Goal: Task Accomplishment & Management: Manage account settings

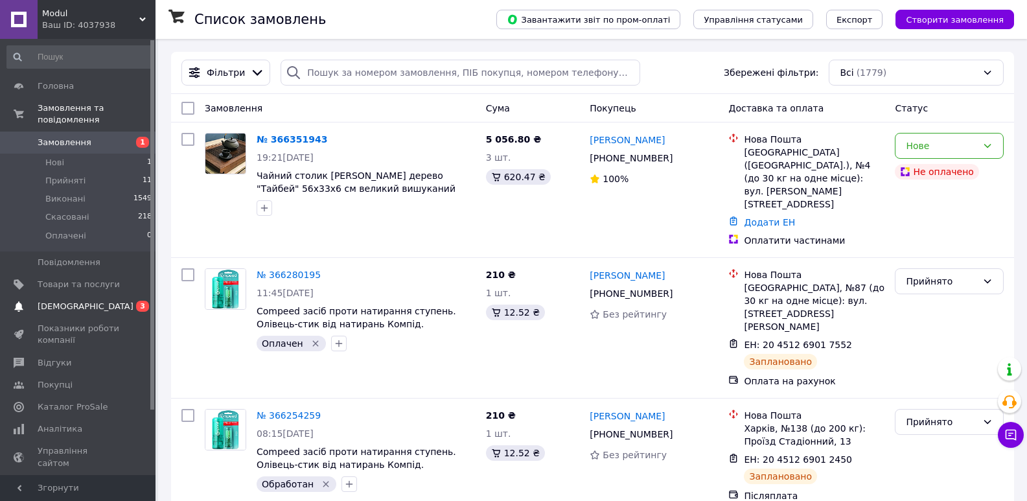
click at [61, 301] on span "[DEMOGRAPHIC_DATA]" at bounding box center [86, 307] width 96 height 12
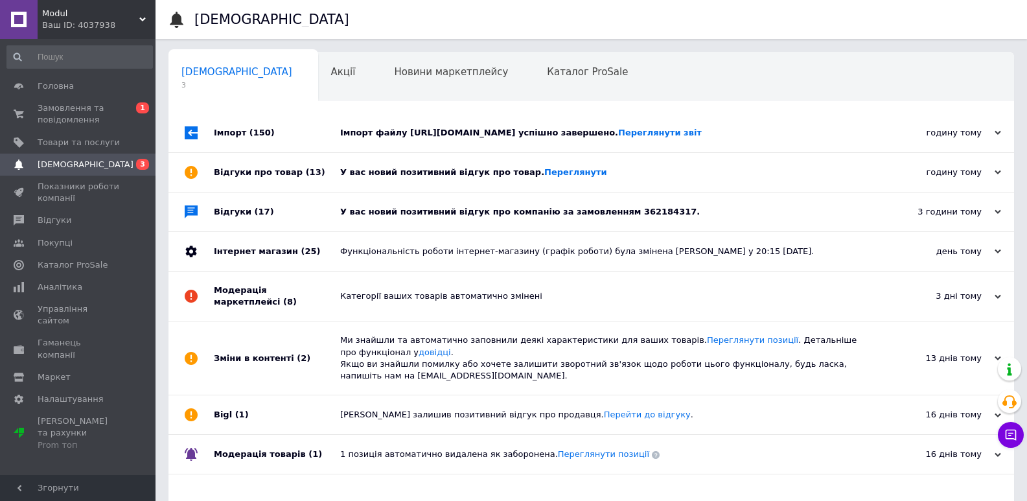
click at [220, 231] on div "Відгуки (17)" at bounding box center [277, 211] width 126 height 39
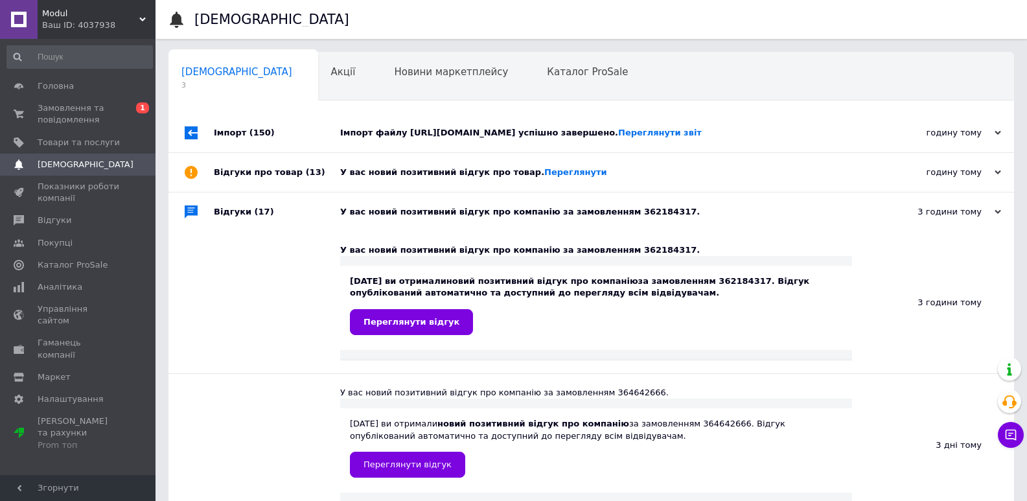
click at [225, 231] on div "Відгуки (17)" at bounding box center [277, 211] width 126 height 39
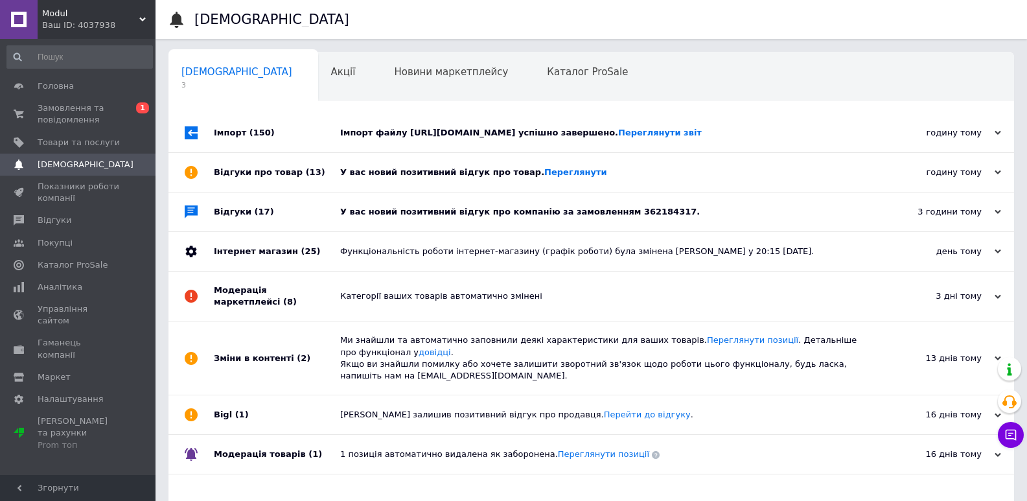
click at [273, 192] on div "Відгуки про товар (13)" at bounding box center [277, 172] width 126 height 39
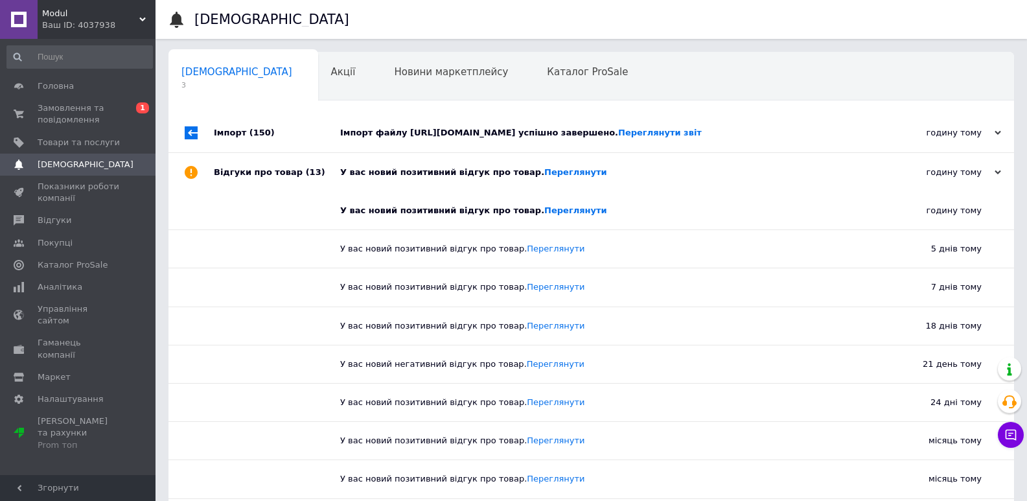
click at [273, 192] on div "Відгуки про товар (13)" at bounding box center [277, 172] width 126 height 39
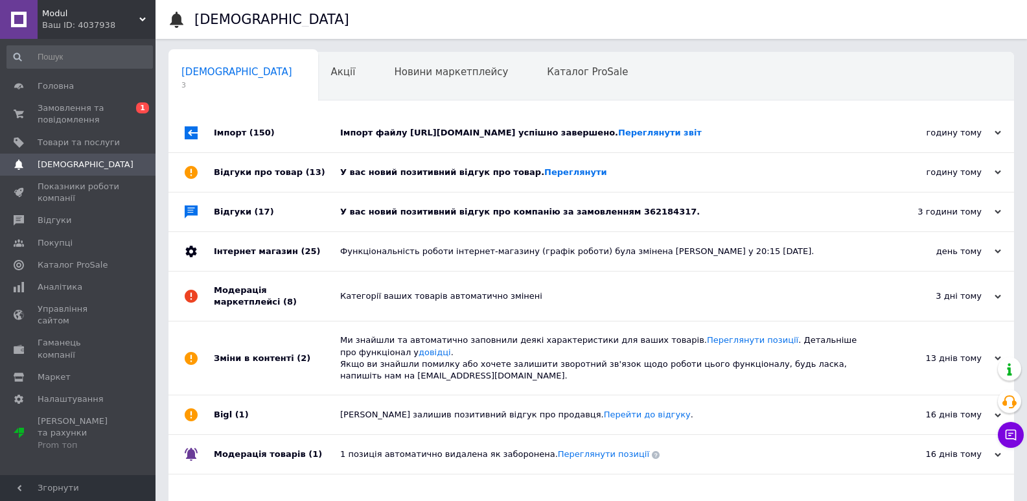
click at [250, 137] on span "(150)" at bounding box center [262, 133] width 25 height 10
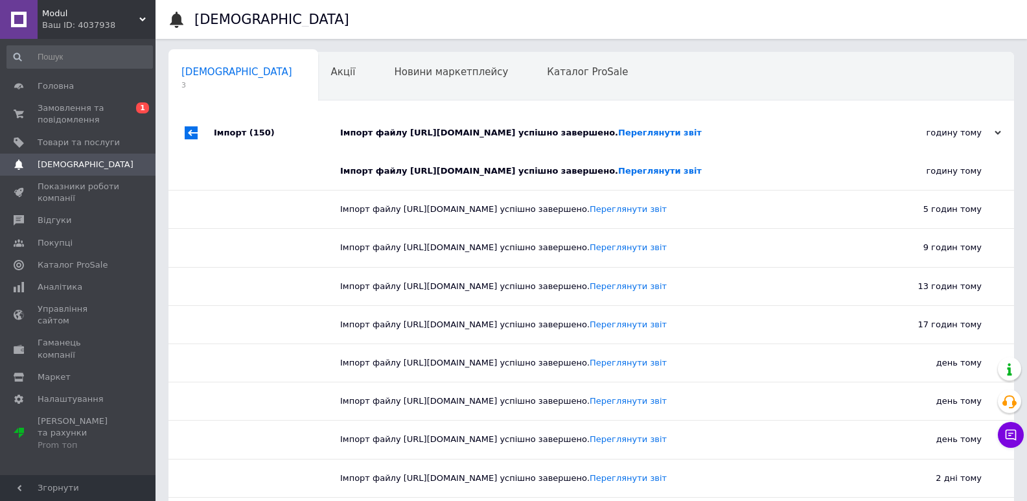
click at [250, 137] on span "(150)" at bounding box center [262, 133] width 25 height 10
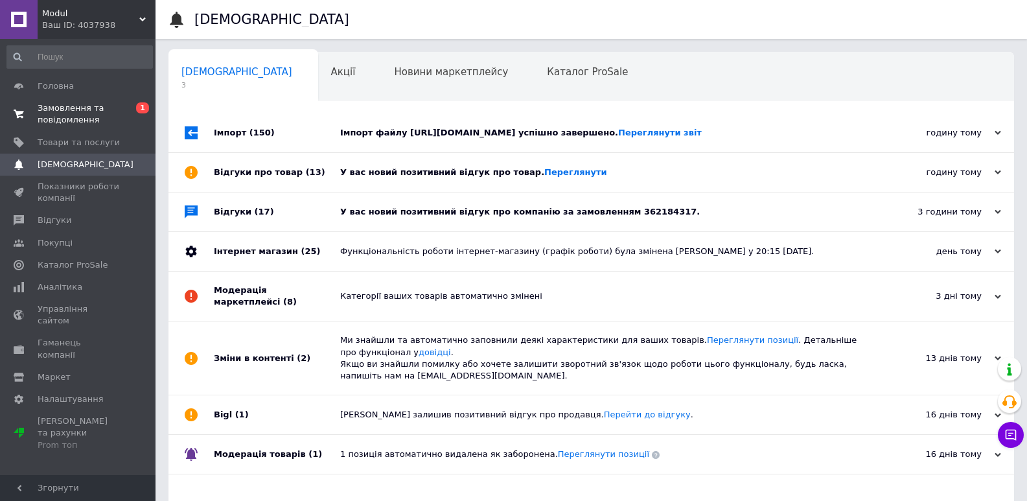
click at [51, 120] on span "Замовлення та повідомлення" at bounding box center [79, 113] width 82 height 23
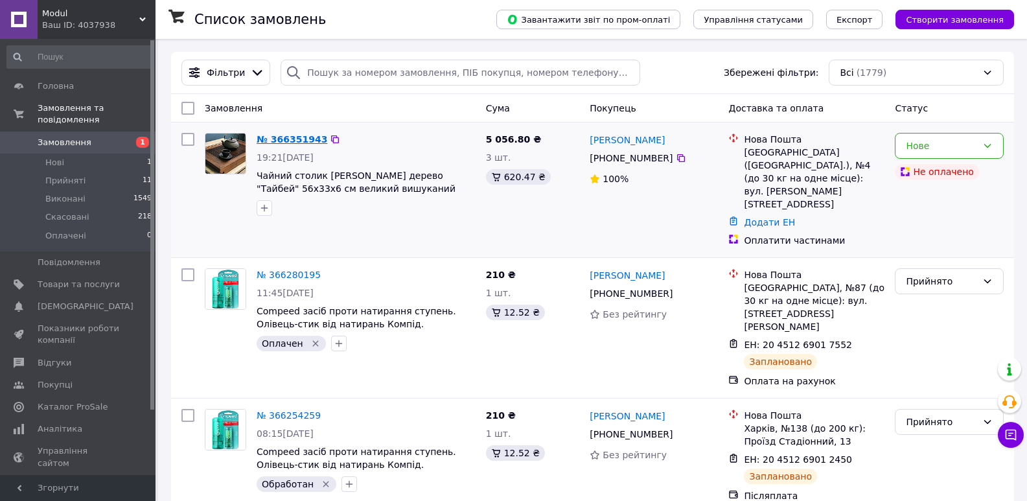
click at [299, 141] on link "№ 366351943" at bounding box center [292, 139] width 71 height 10
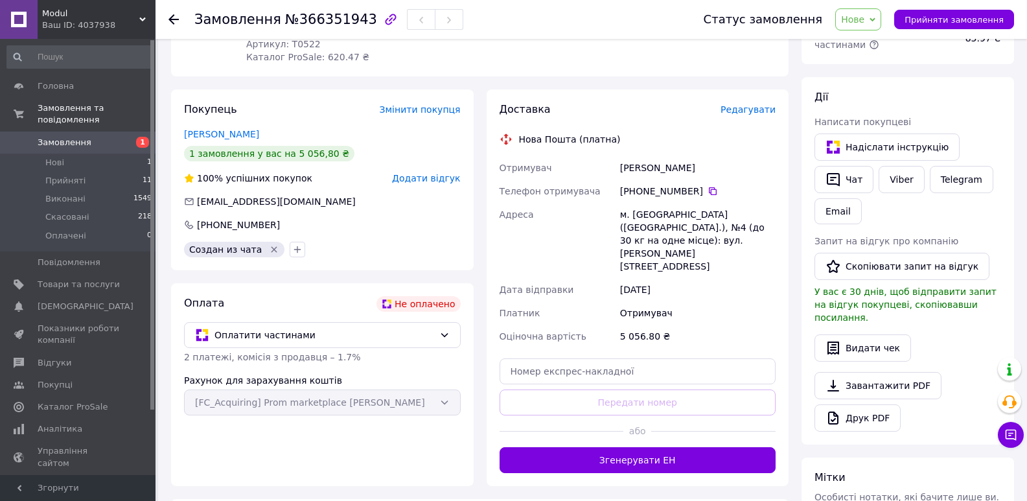
scroll to position [216, 0]
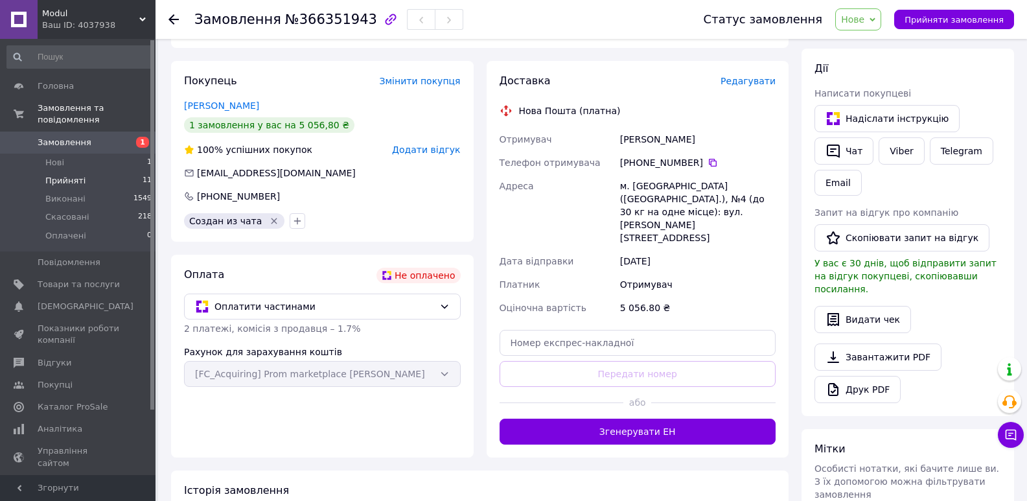
click at [57, 175] on span "Прийняті" at bounding box center [65, 181] width 40 height 12
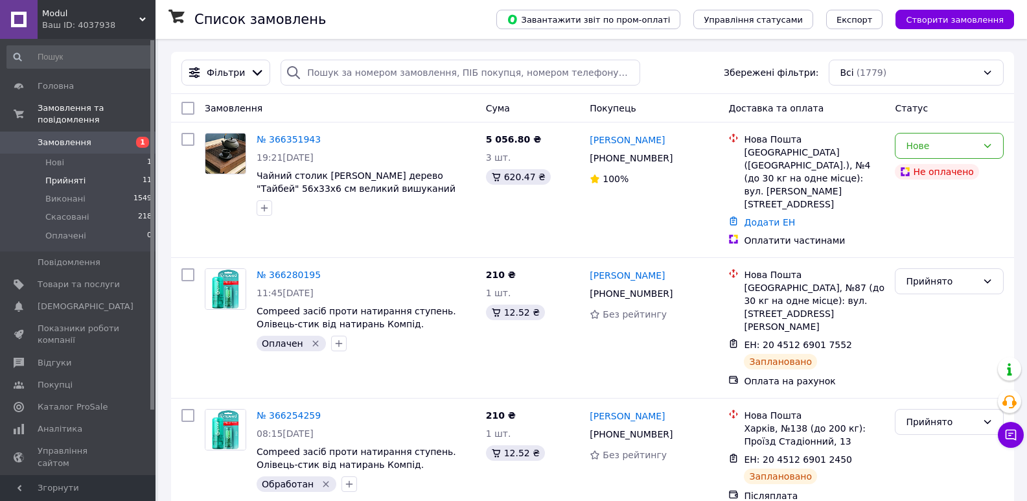
click at [70, 175] on span "Прийняті" at bounding box center [65, 181] width 40 height 12
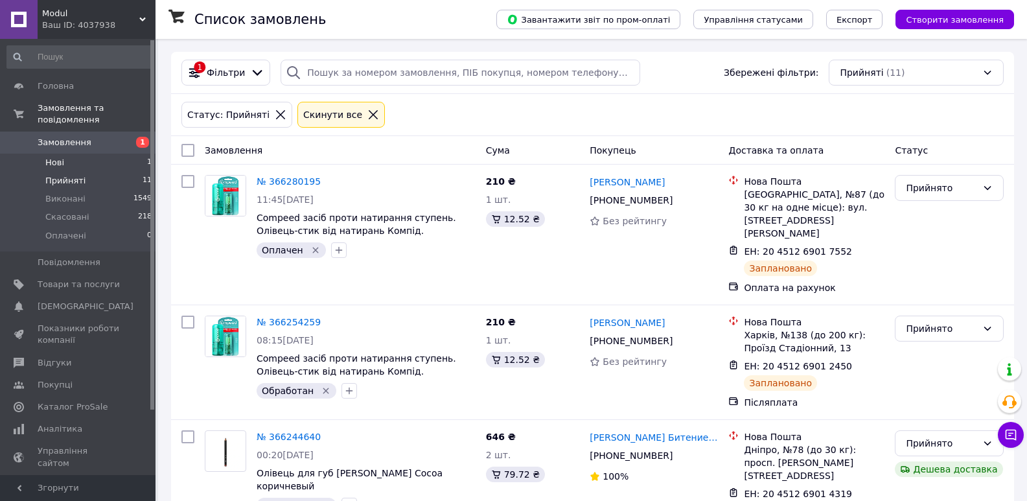
click at [52, 157] on span "Нові" at bounding box center [54, 163] width 19 height 12
